Goal: Find specific page/section: Find specific page/section

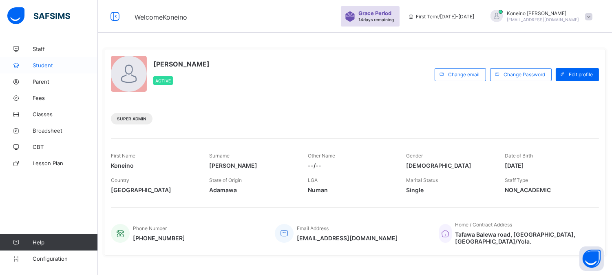
click at [44, 64] on span "Student" at bounding box center [65, 65] width 65 height 7
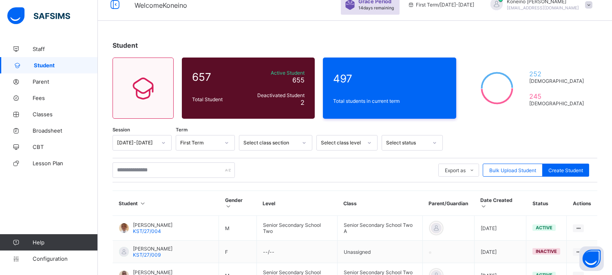
click at [369, 151] on div "Select class level" at bounding box center [347, 143] width 61 height 16
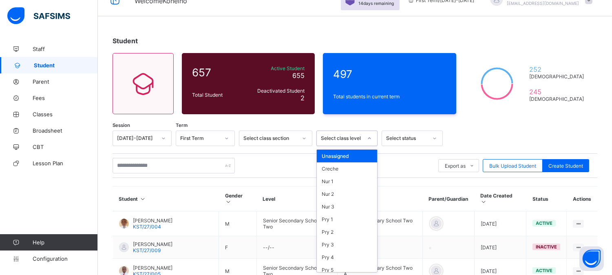
scroll to position [17, 0]
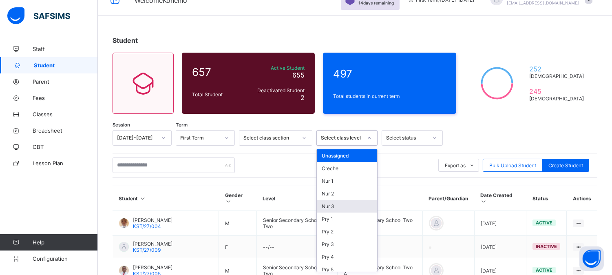
click at [338, 205] on div "Nur 3" at bounding box center [347, 206] width 60 height 13
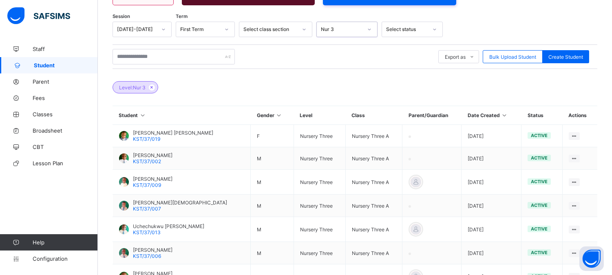
scroll to position [133, 0]
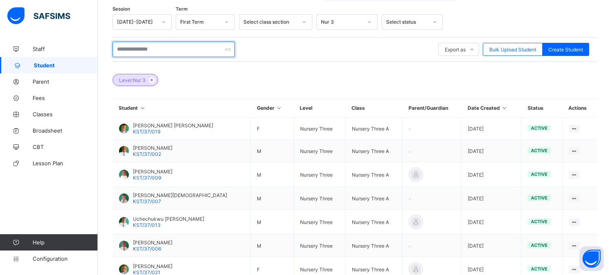
click at [172, 51] on input "text" at bounding box center [174, 50] width 122 height 16
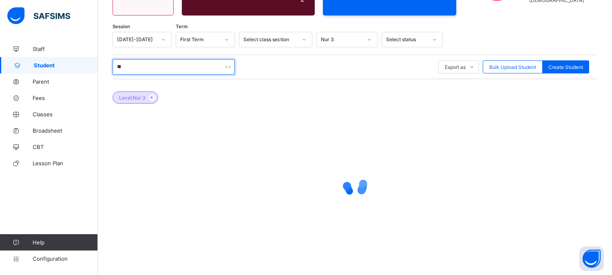
scroll to position [115, 0]
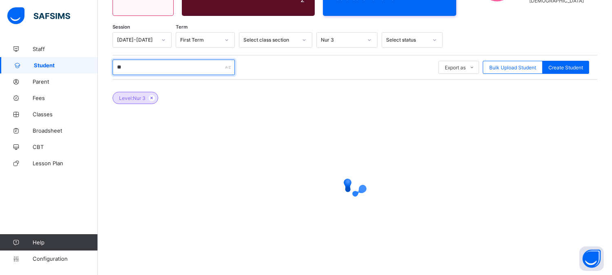
type input "*"
click at [142, 68] on input "*****" at bounding box center [174, 68] width 122 height 16
type input "*"
type input "*****"
